Goal: Find specific fact: Find specific fact

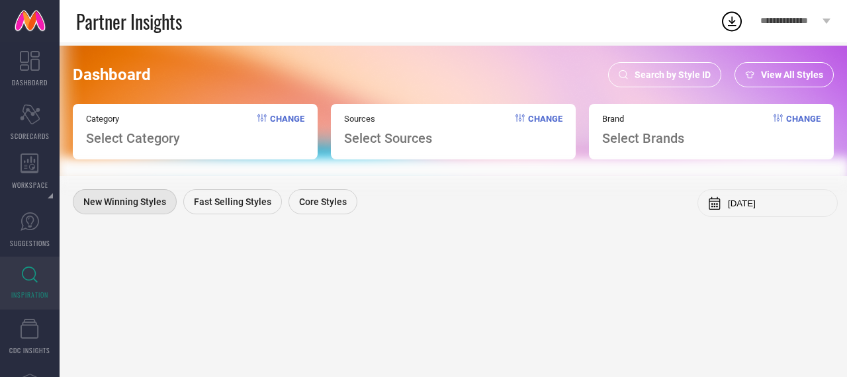
click at [646, 81] on div "Search by Style ID" at bounding box center [664, 74] width 113 height 25
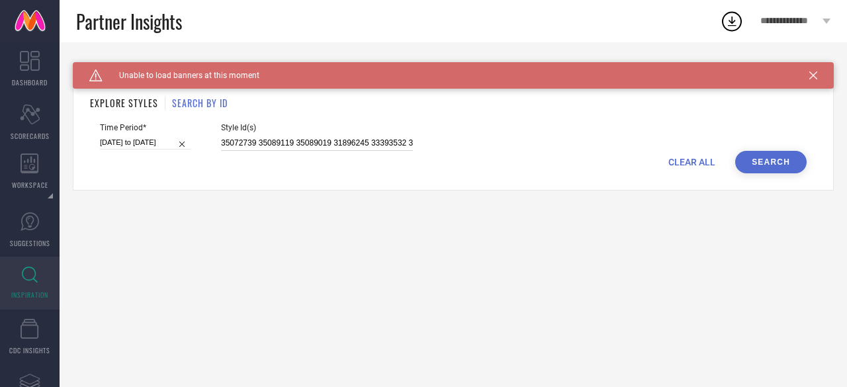
click at [312, 138] on input "35072739 35089119 35089019 31896245 33393532 32059459 36007561 33081815 3205953…" at bounding box center [317, 143] width 192 height 15
paste input "25254936 17894296 31433746 22111448 31175181 26335182 31433731 32542906 2874090…"
type input "25254936 17894296 31433746 22111448 31175181 26335182 31433731 32542906 2874090…"
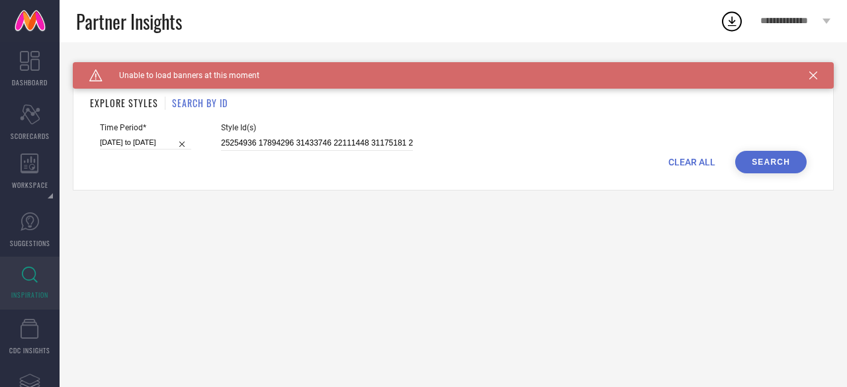
click at [753, 168] on button "Search" at bounding box center [772, 162] width 72 height 23
